Goal: Task Accomplishment & Management: Manage account settings

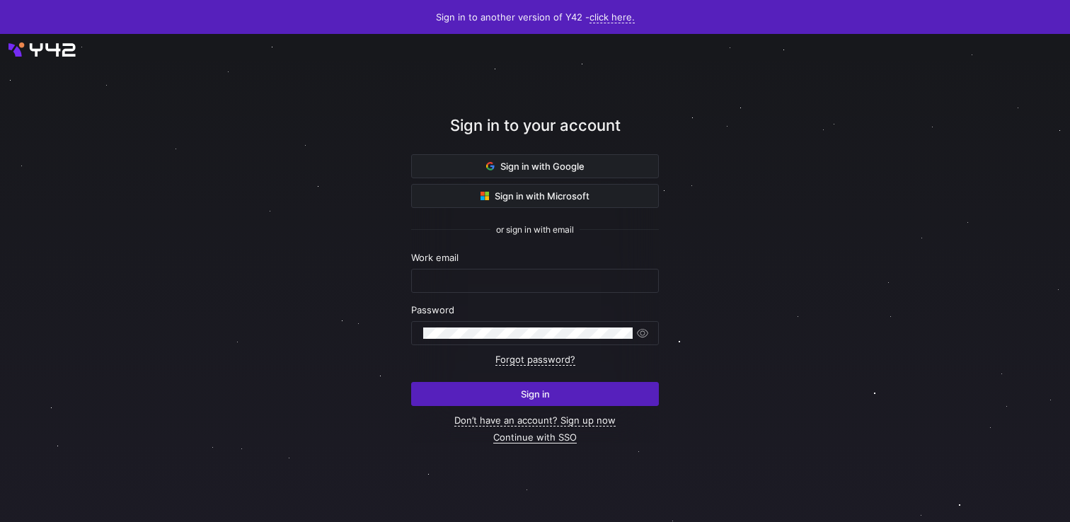
click at [514, 436] on link "Continue with SSO" at bounding box center [534, 438] width 83 height 12
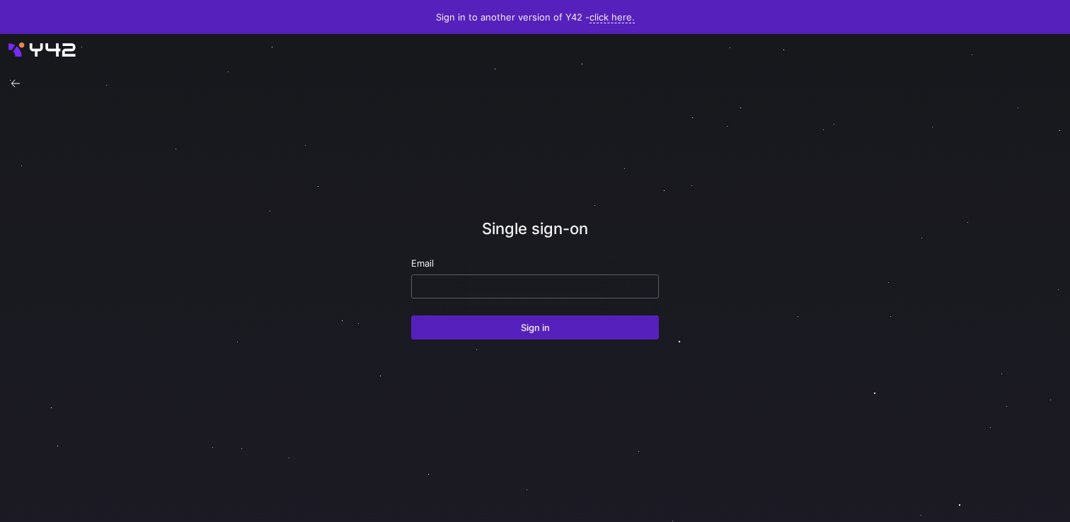
click at [497, 289] on input "email" at bounding box center [535, 286] width 224 height 11
type input "[EMAIL_ADDRESS][DOMAIN_NAME]"
click at [348, 305] on div at bounding box center [535, 278] width 963 height 439
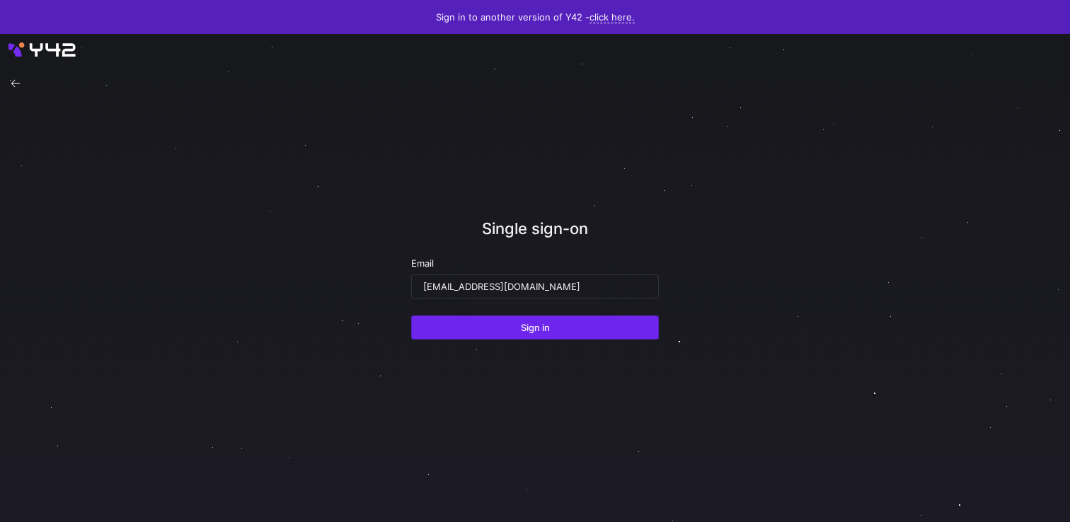
click at [540, 330] on span "Sign in" at bounding box center [535, 327] width 29 height 11
